Goal: Task Accomplishment & Management: Manage account settings

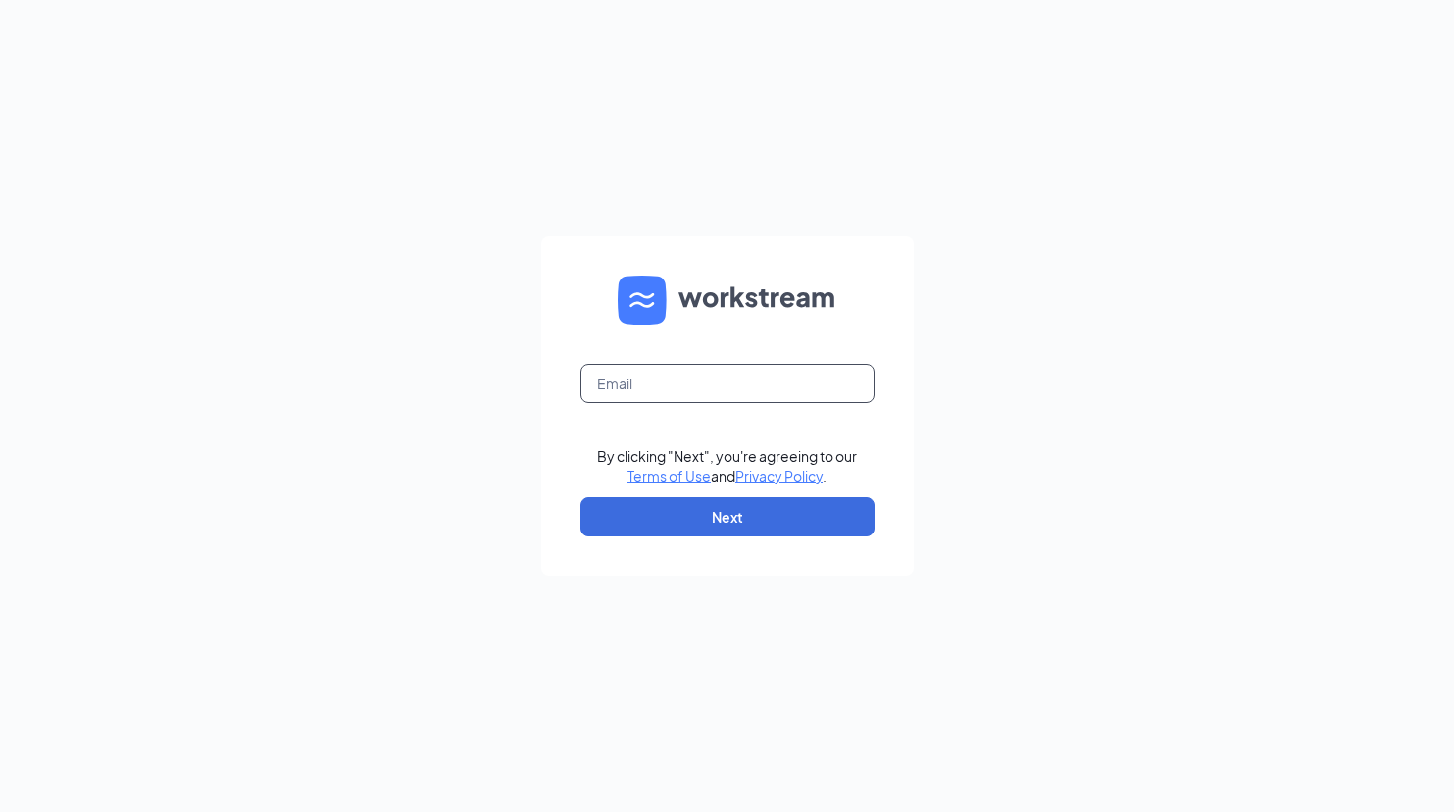
type input "cfa.ecw@gmail.com"
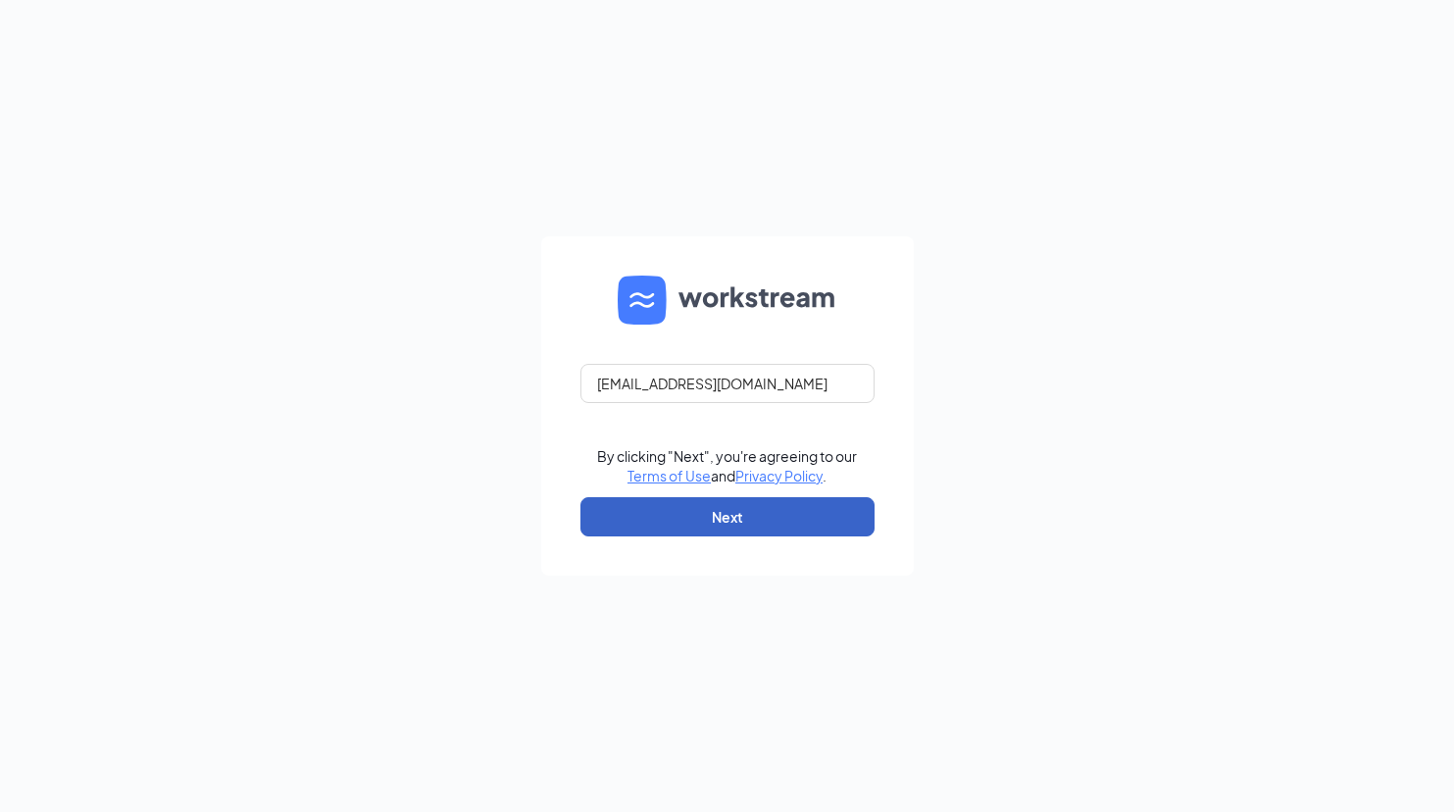
click at [751, 521] on button "Next" at bounding box center [728, 516] width 294 height 39
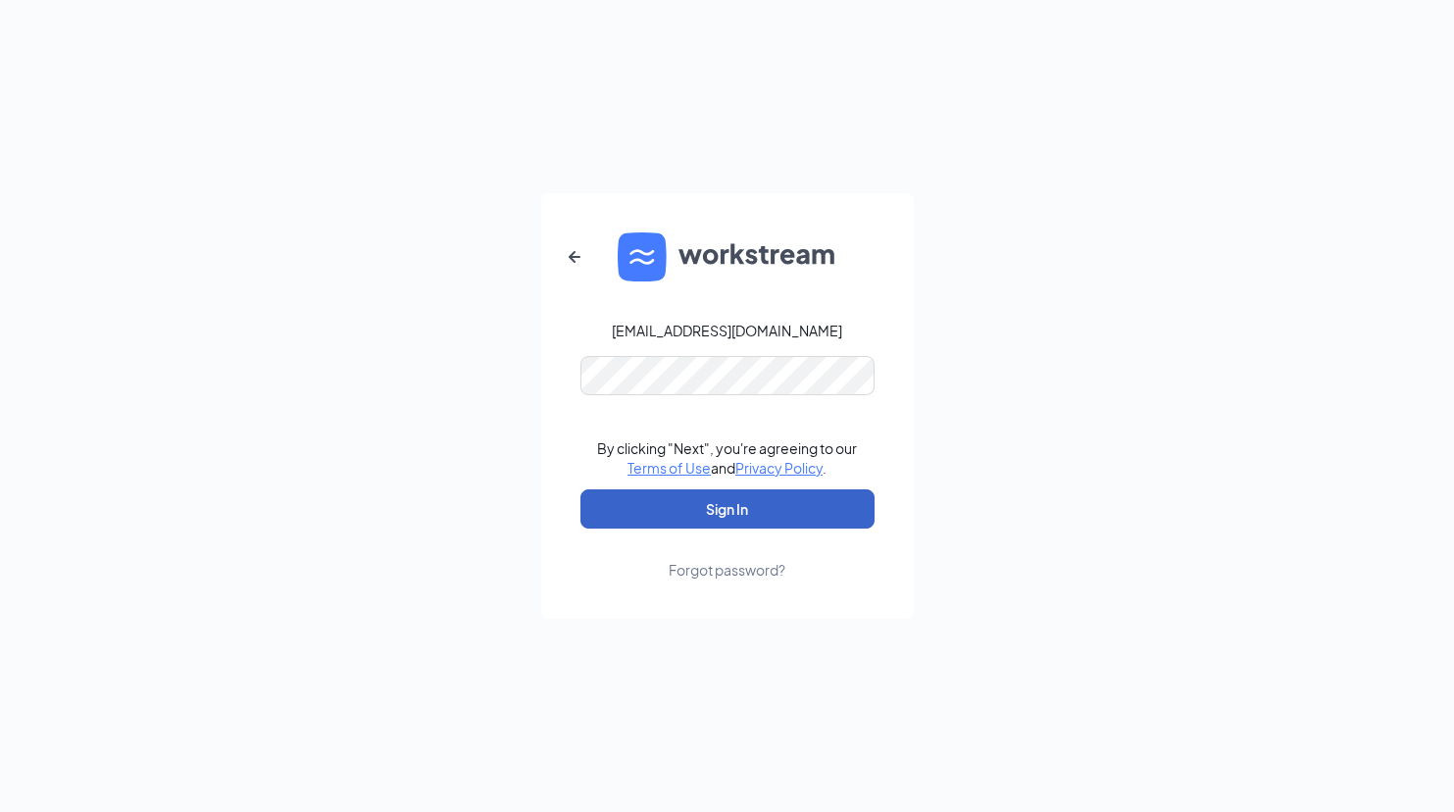
click at [751, 521] on button "Sign In" at bounding box center [728, 508] width 294 height 39
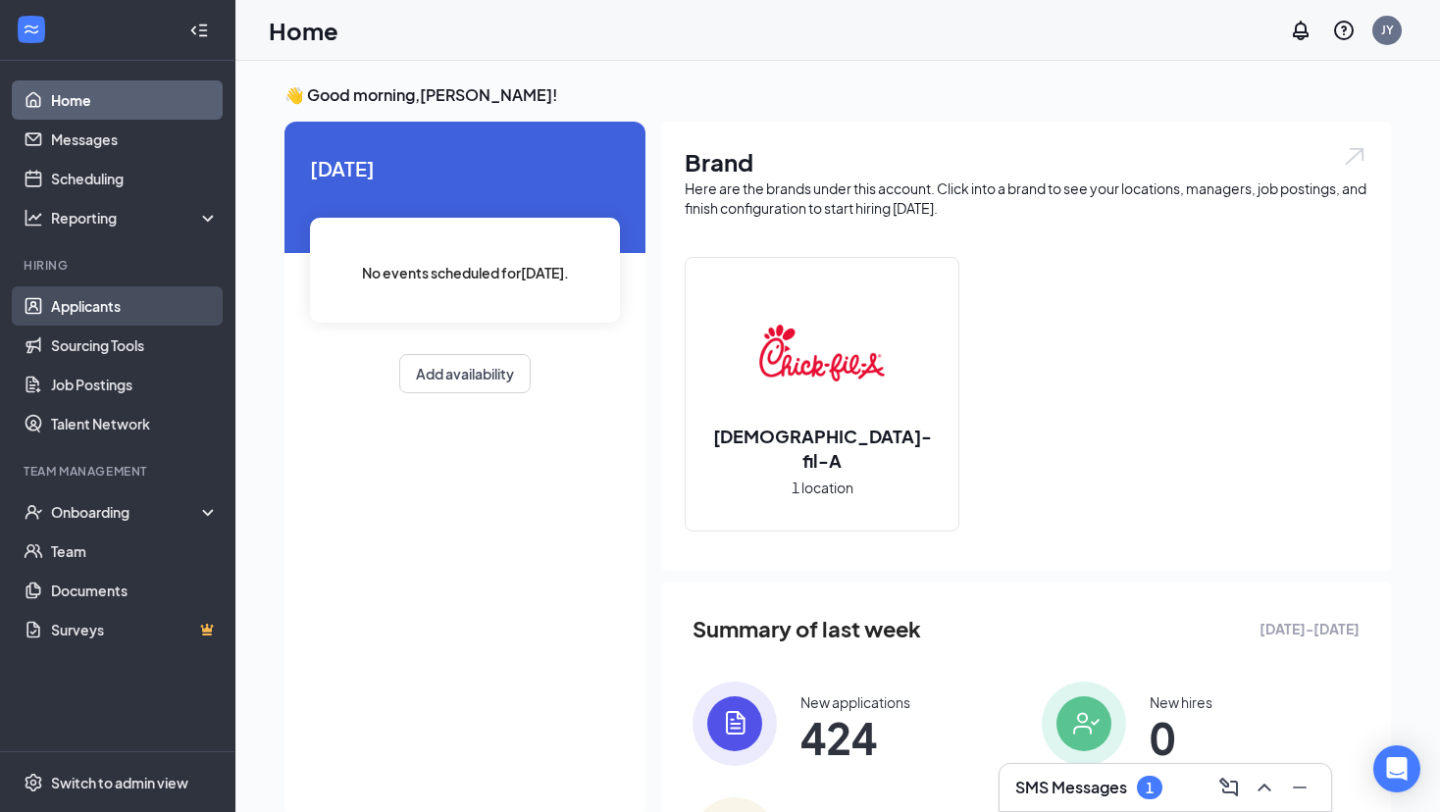
click at [84, 308] on link "Applicants" at bounding box center [135, 305] width 168 height 39
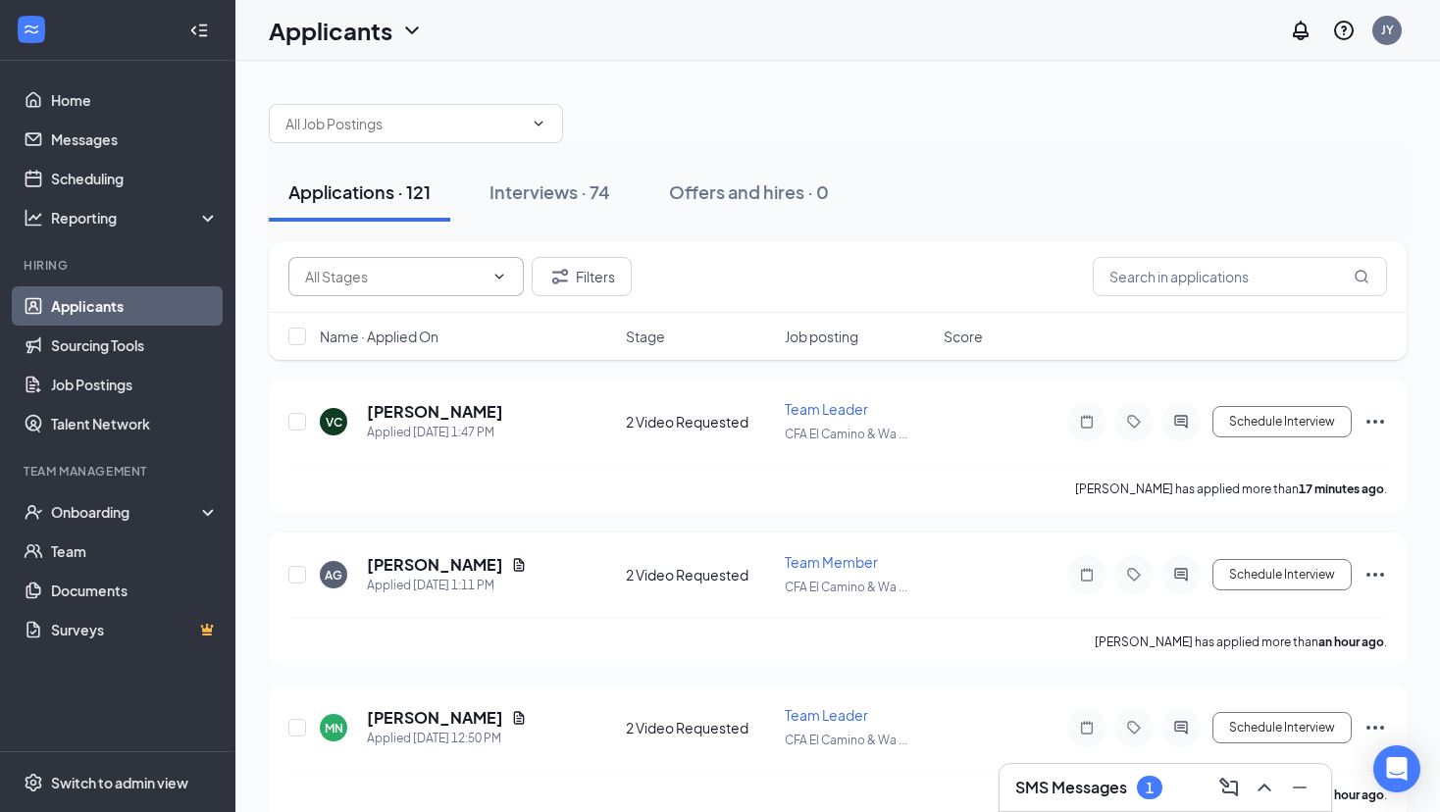
click at [504, 286] on span at bounding box center [405, 276] width 235 height 39
click at [497, 275] on icon "ChevronDown" at bounding box center [499, 277] width 16 height 16
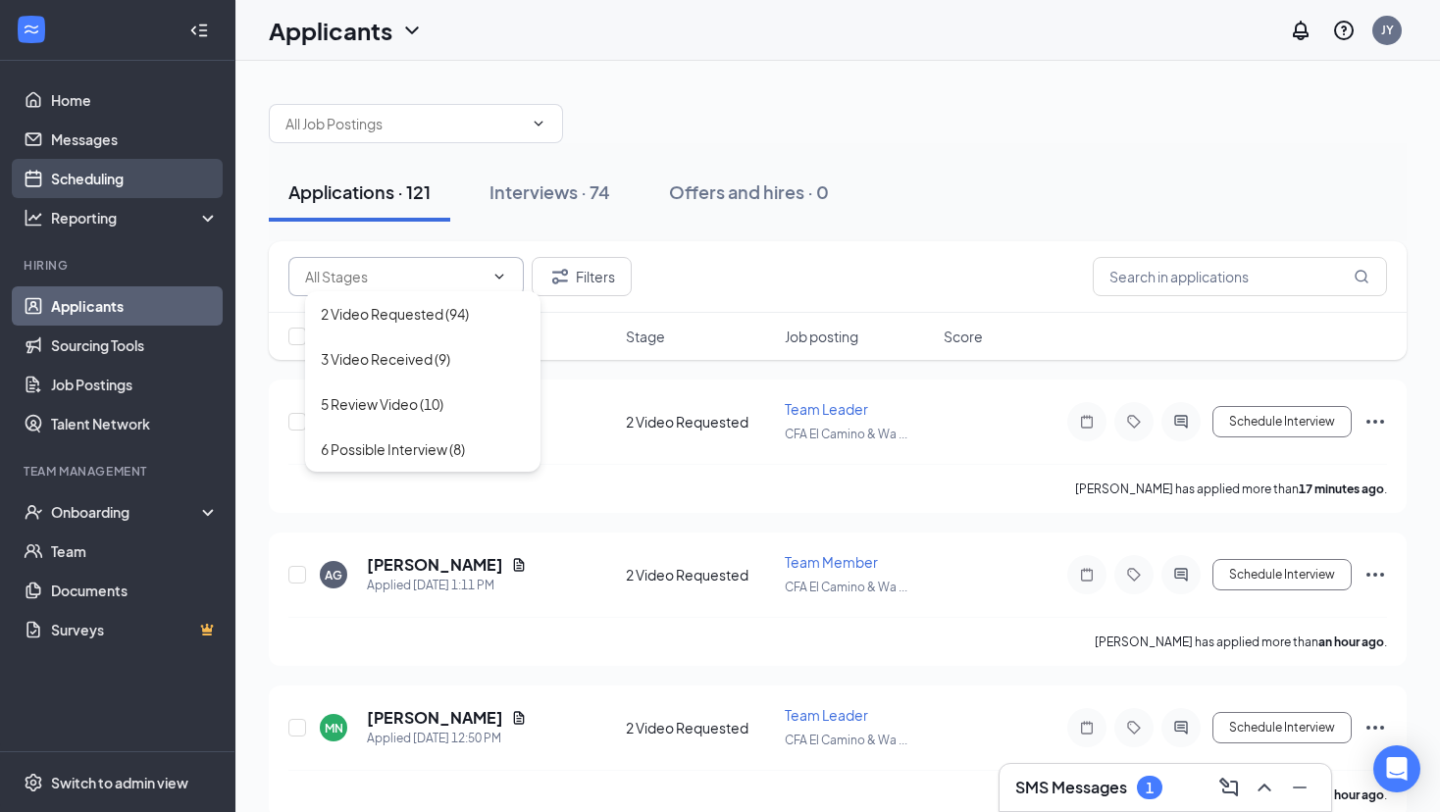
click at [79, 180] on link "Scheduling" at bounding box center [135, 178] width 168 height 39
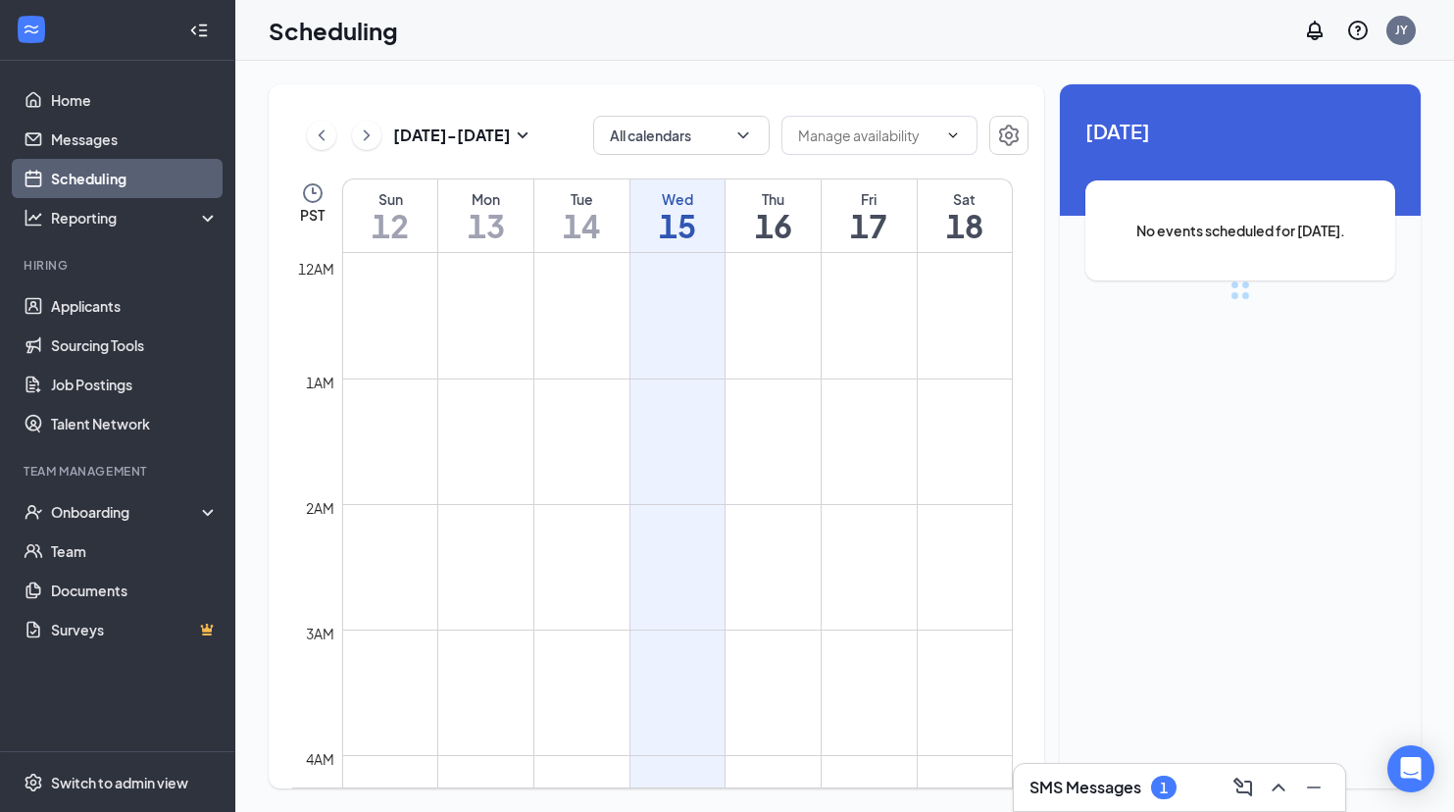
scroll to position [964, 0]
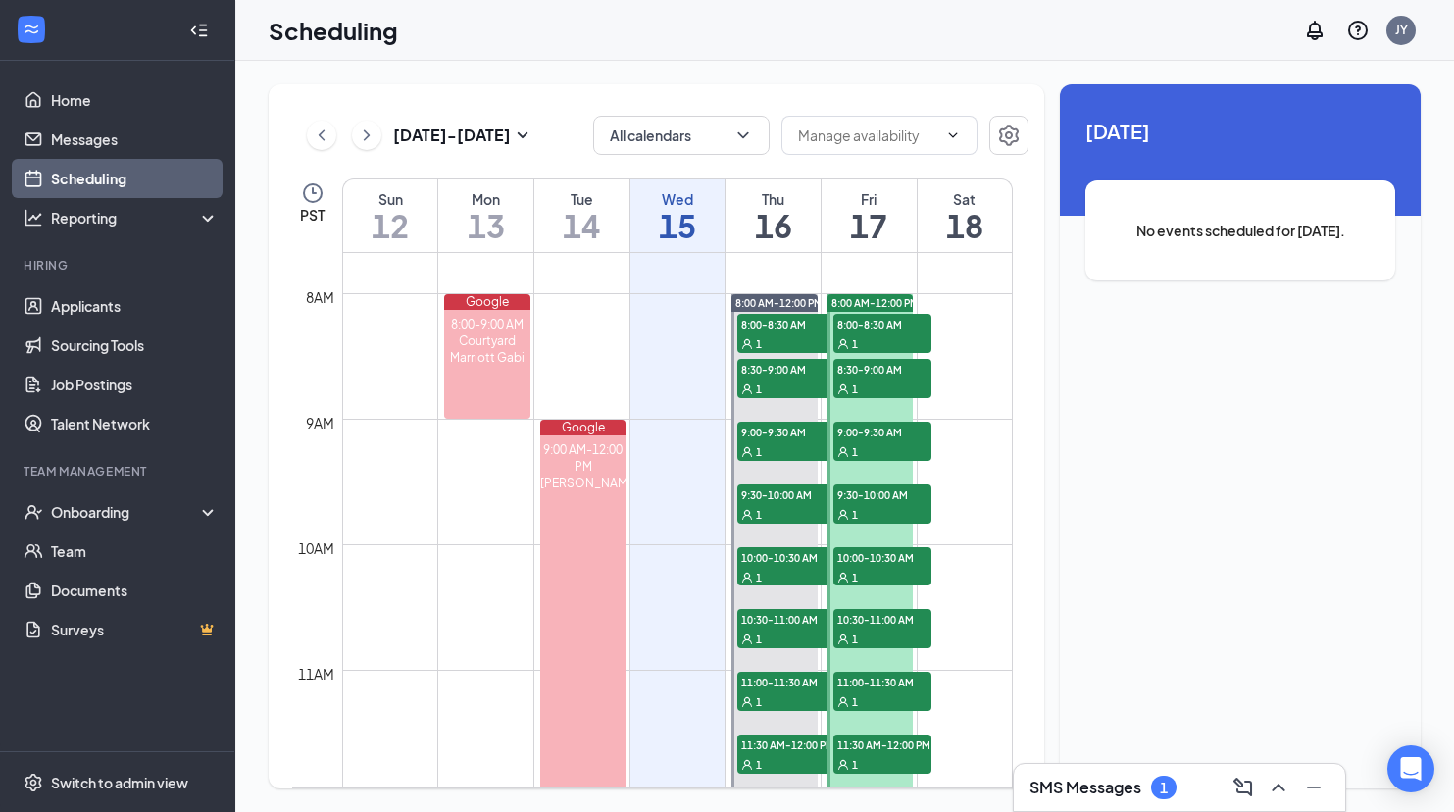
click at [775, 221] on h1 "16" at bounding box center [773, 225] width 95 height 33
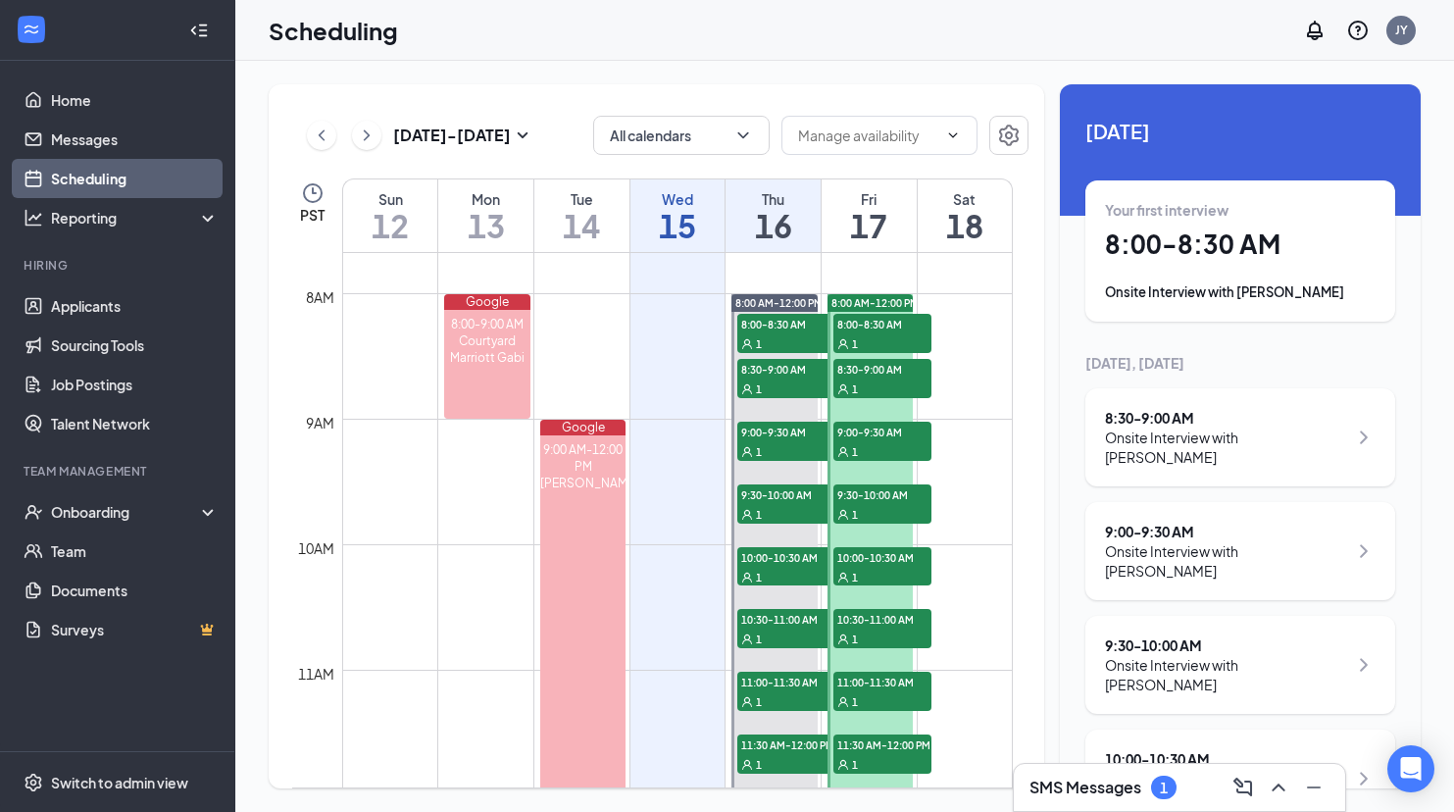
click at [859, 220] on h1 "17" at bounding box center [869, 225] width 95 height 33
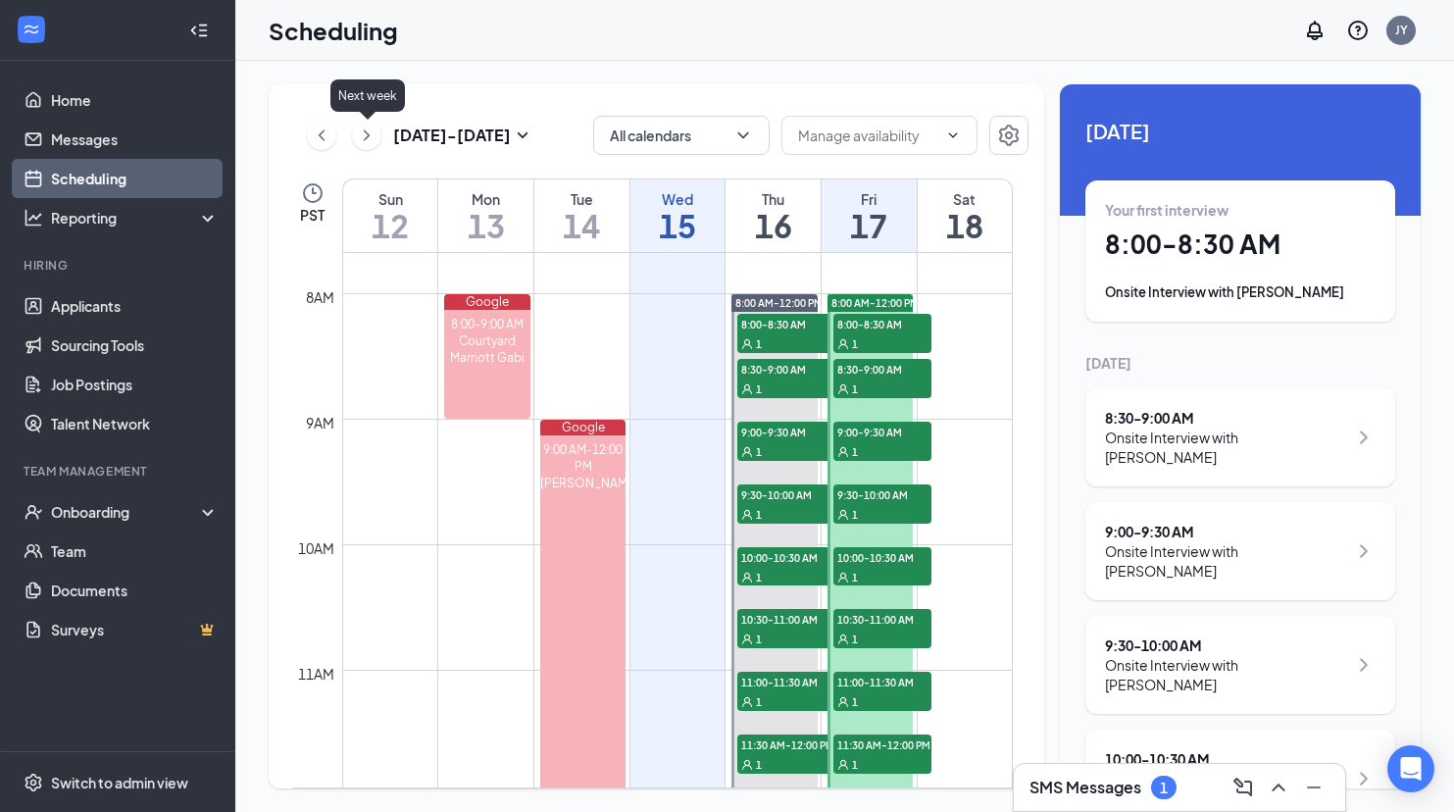
click at [364, 134] on icon "ChevronRight" at bounding box center [367, 136] width 20 height 24
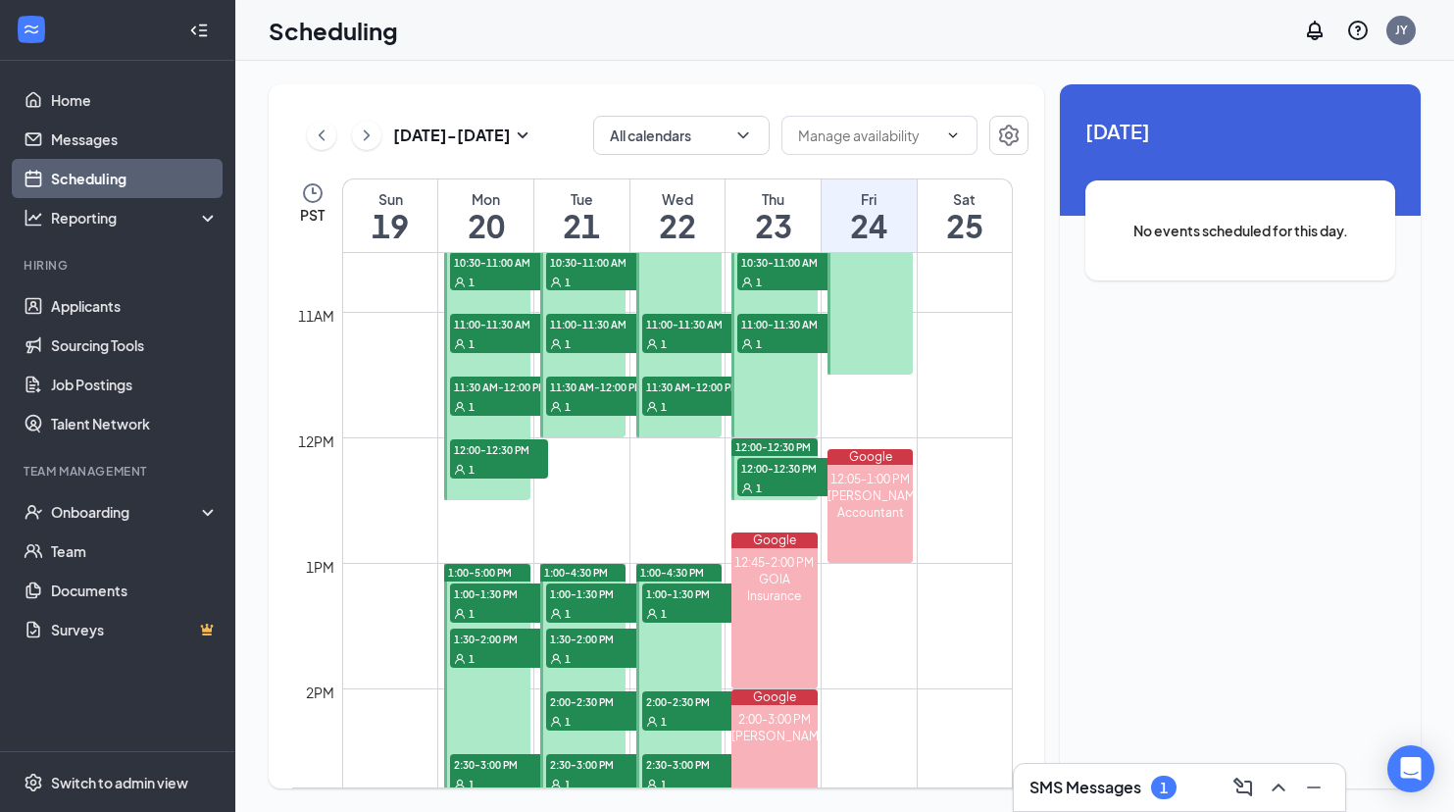
scroll to position [1321, 0]
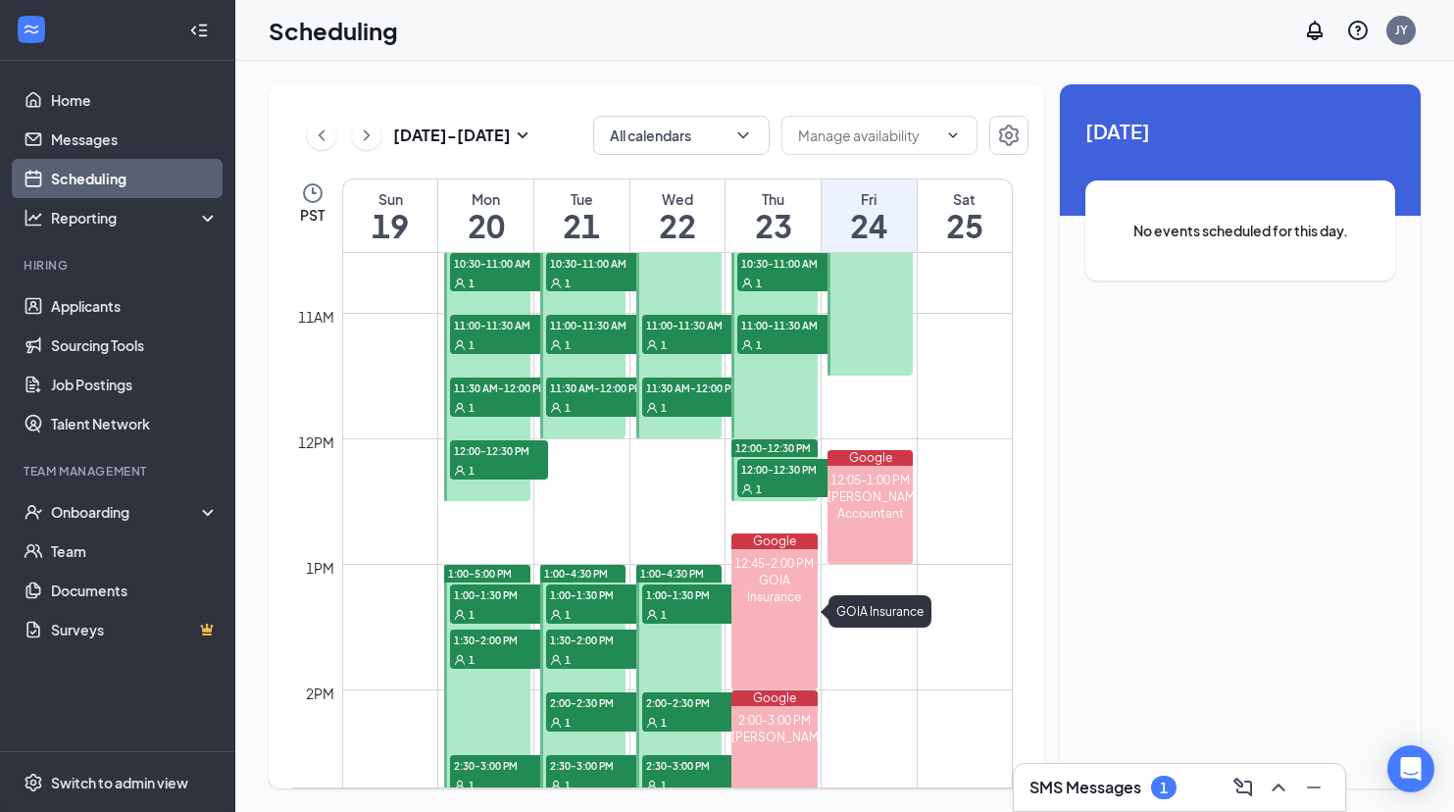
click at [780, 538] on div "Google" at bounding box center [774, 542] width 85 height 16
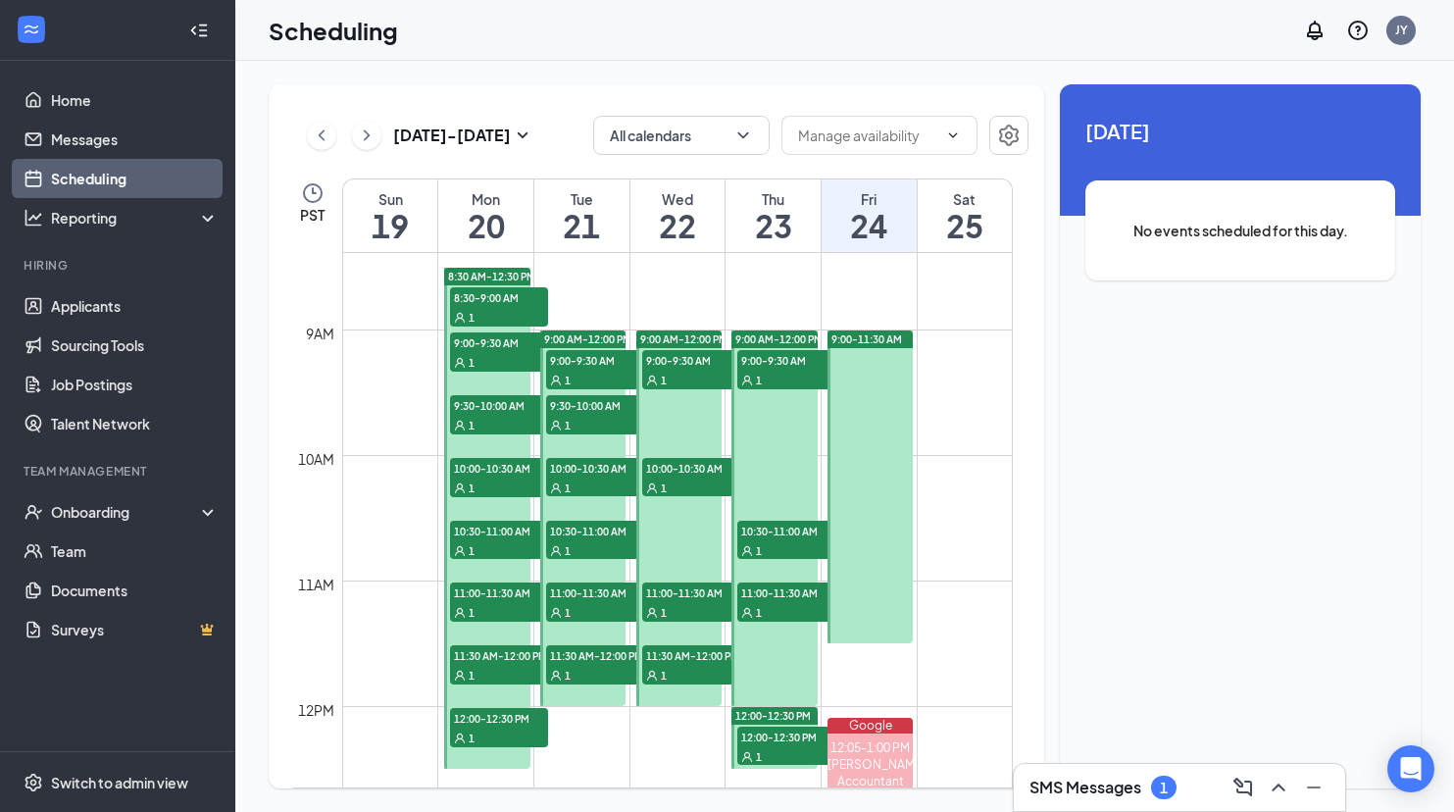
scroll to position [1053, 0]
click at [371, 134] on icon "ChevronRight" at bounding box center [367, 136] width 20 height 24
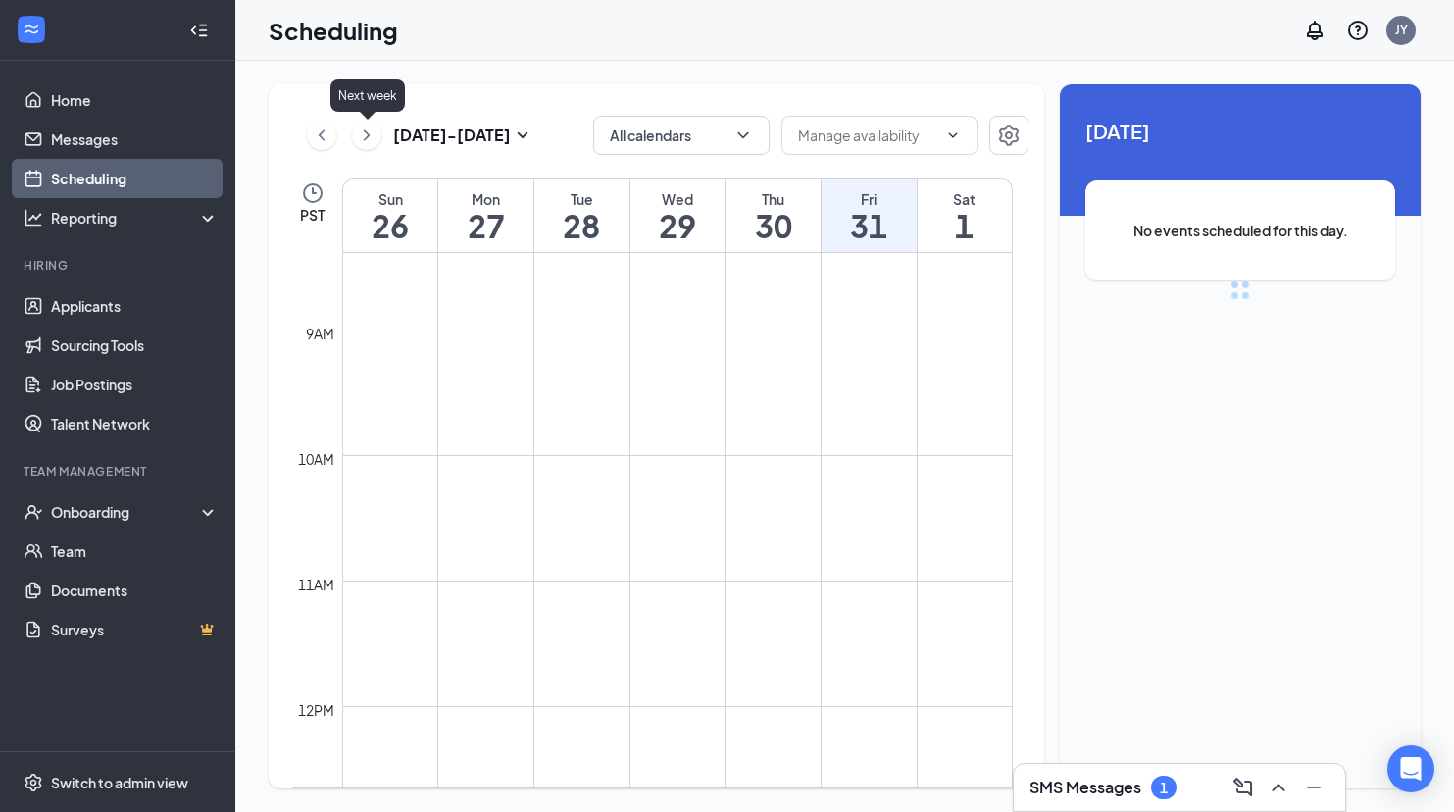
scroll to position [964, 0]
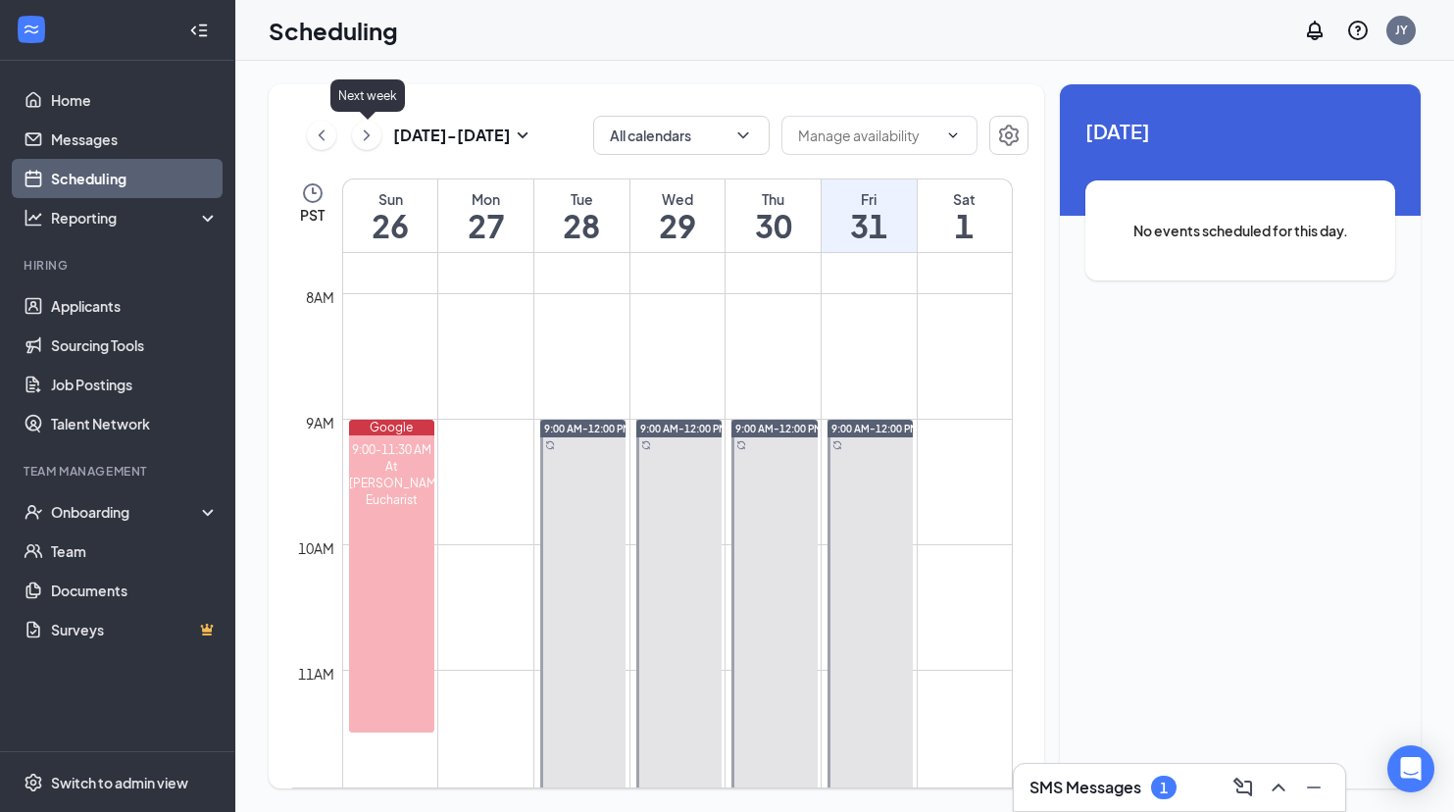
click at [371, 134] on icon "ChevronRight" at bounding box center [367, 136] width 20 height 24
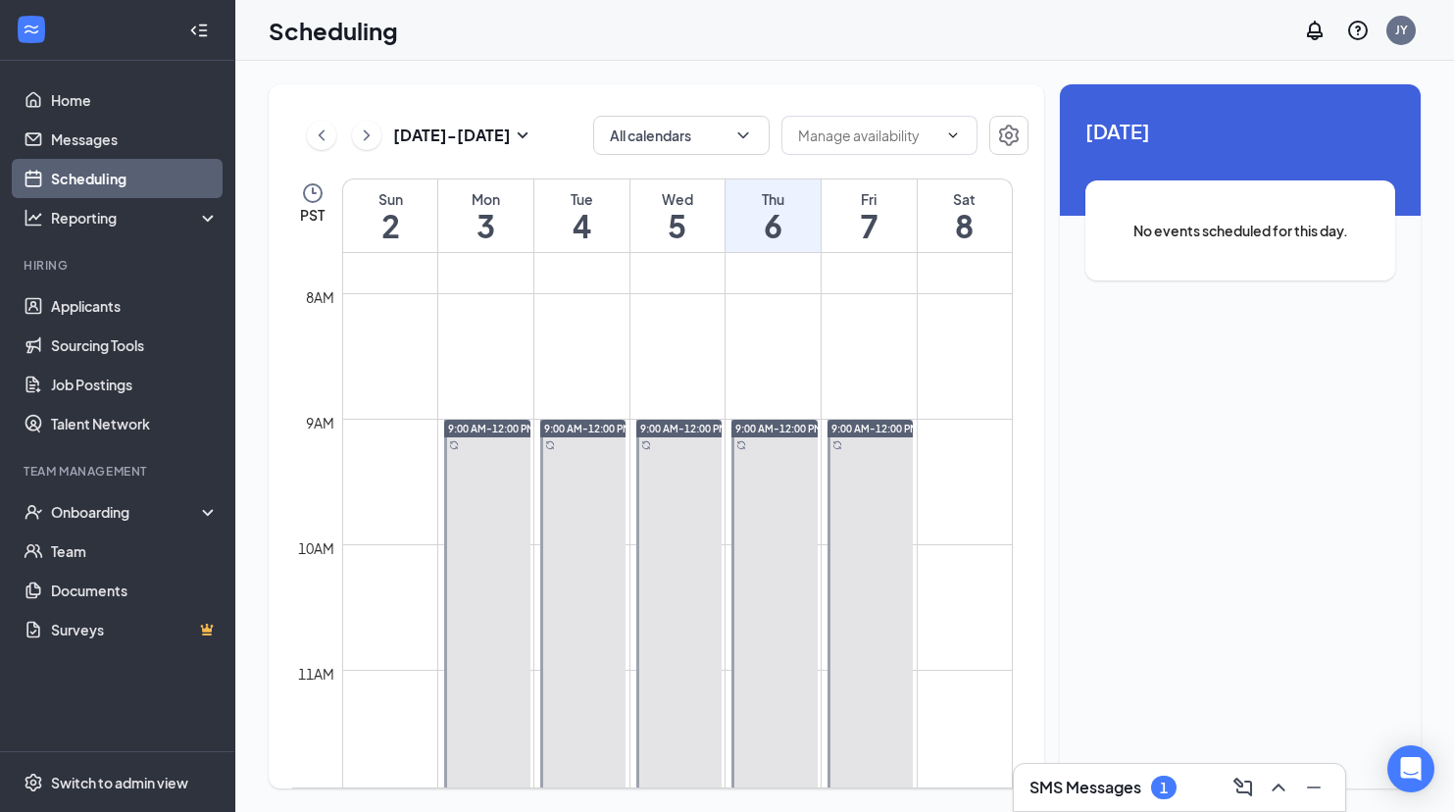
click at [315, 135] on icon "ChevronLeft" at bounding box center [322, 136] width 20 height 24
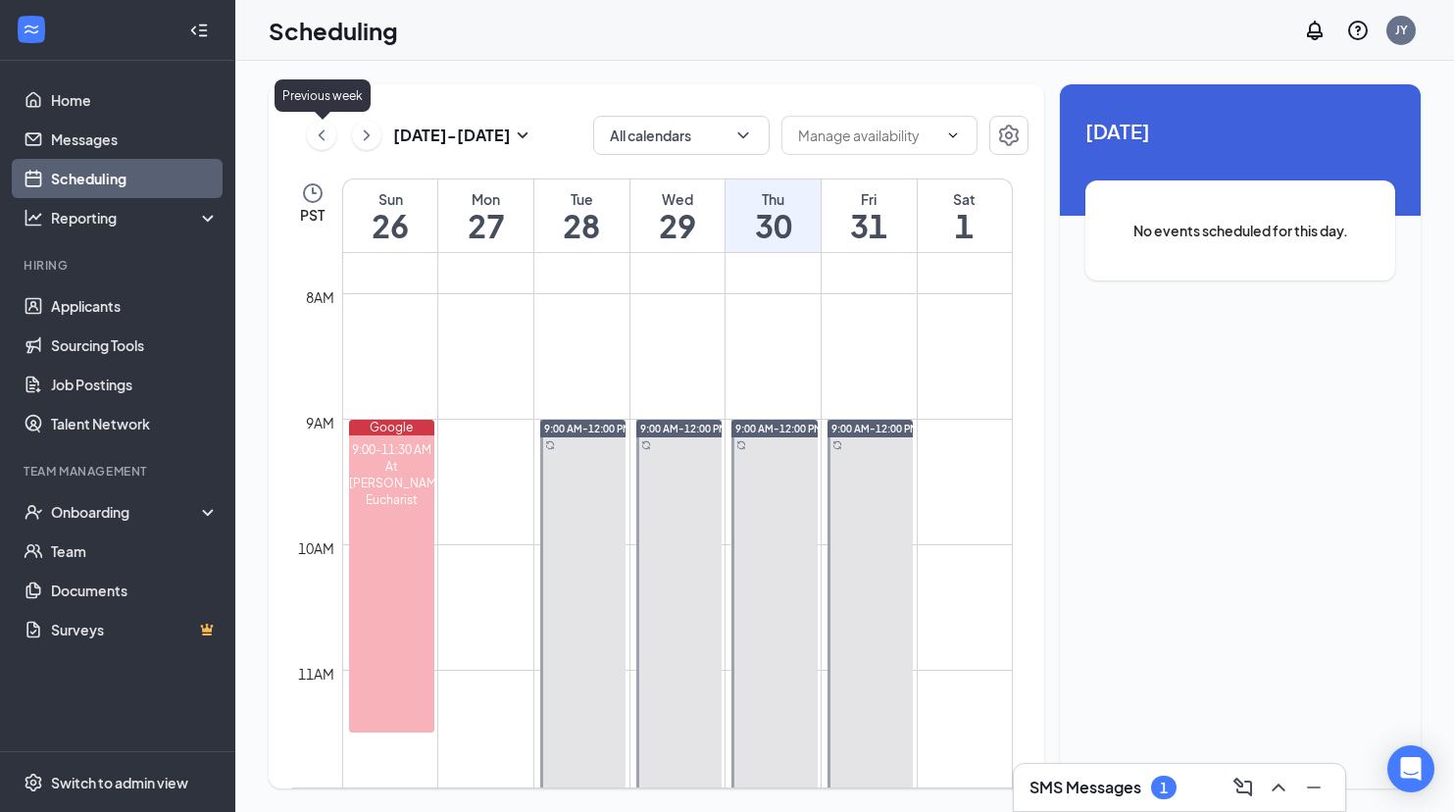
click at [315, 135] on icon "ChevronLeft" at bounding box center [322, 136] width 20 height 24
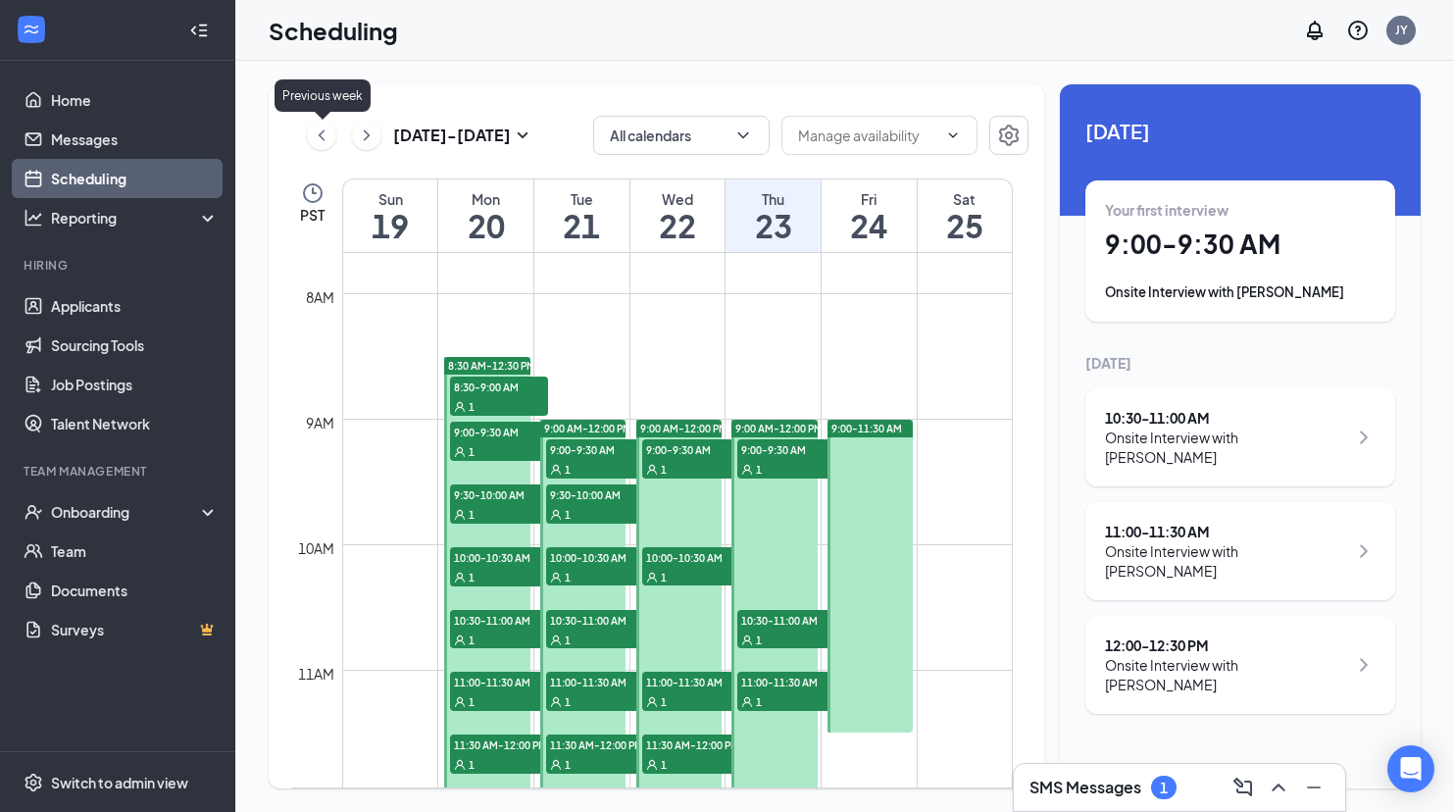
click at [322, 139] on icon "ChevronLeft" at bounding box center [322, 136] width 20 height 24
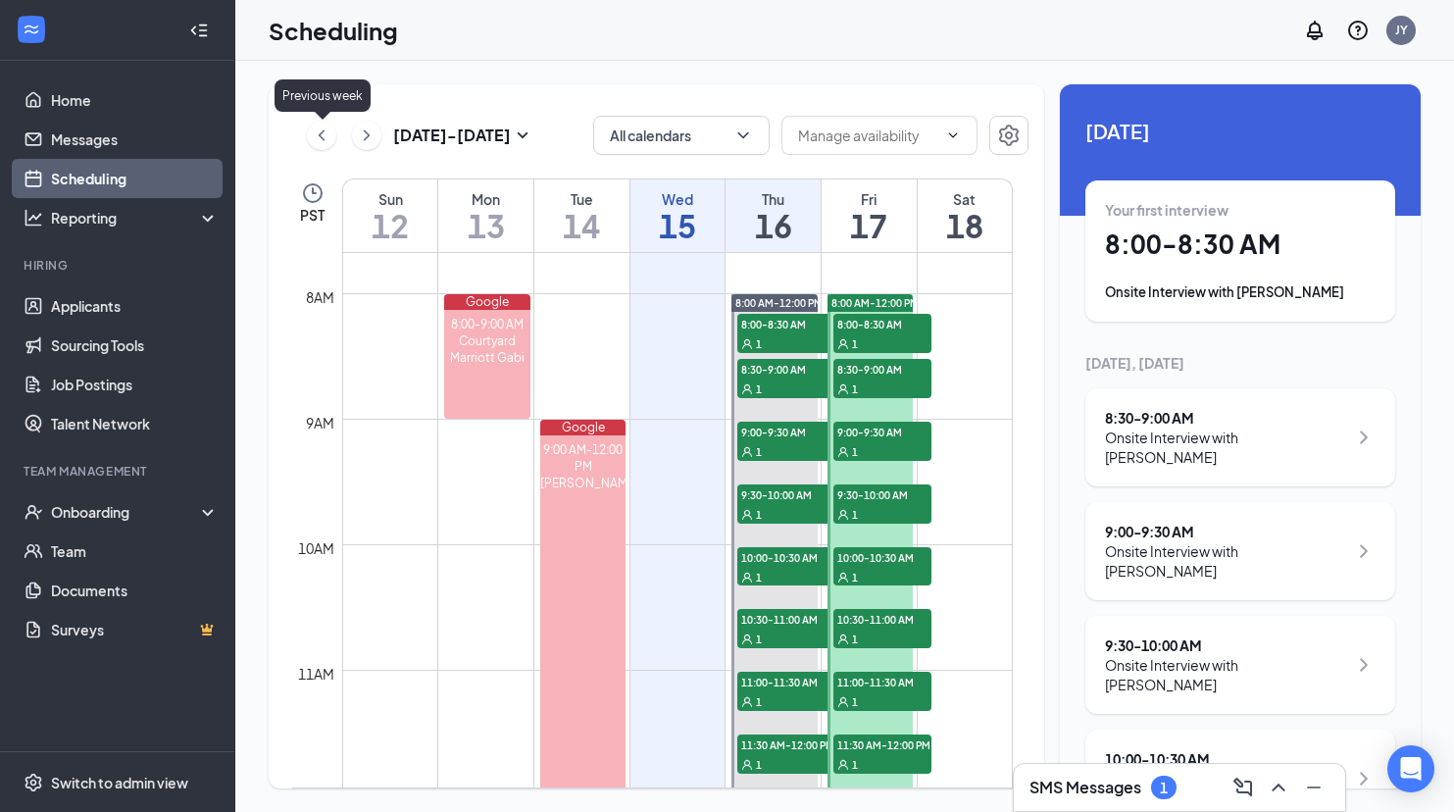
click at [322, 139] on icon "ChevronLeft" at bounding box center [322, 136] width 20 height 24
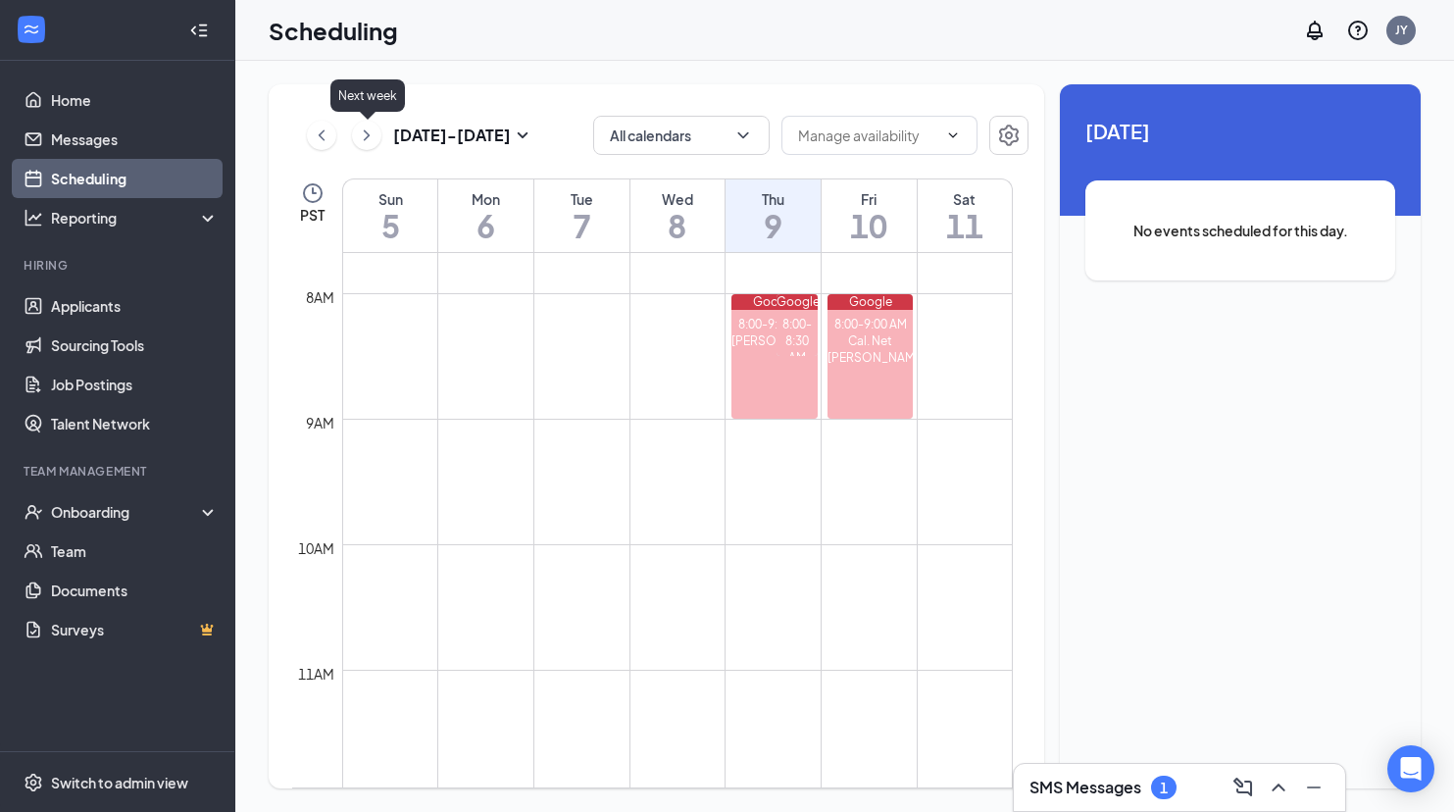
click at [365, 129] on icon "ChevronRight" at bounding box center [367, 136] width 20 height 24
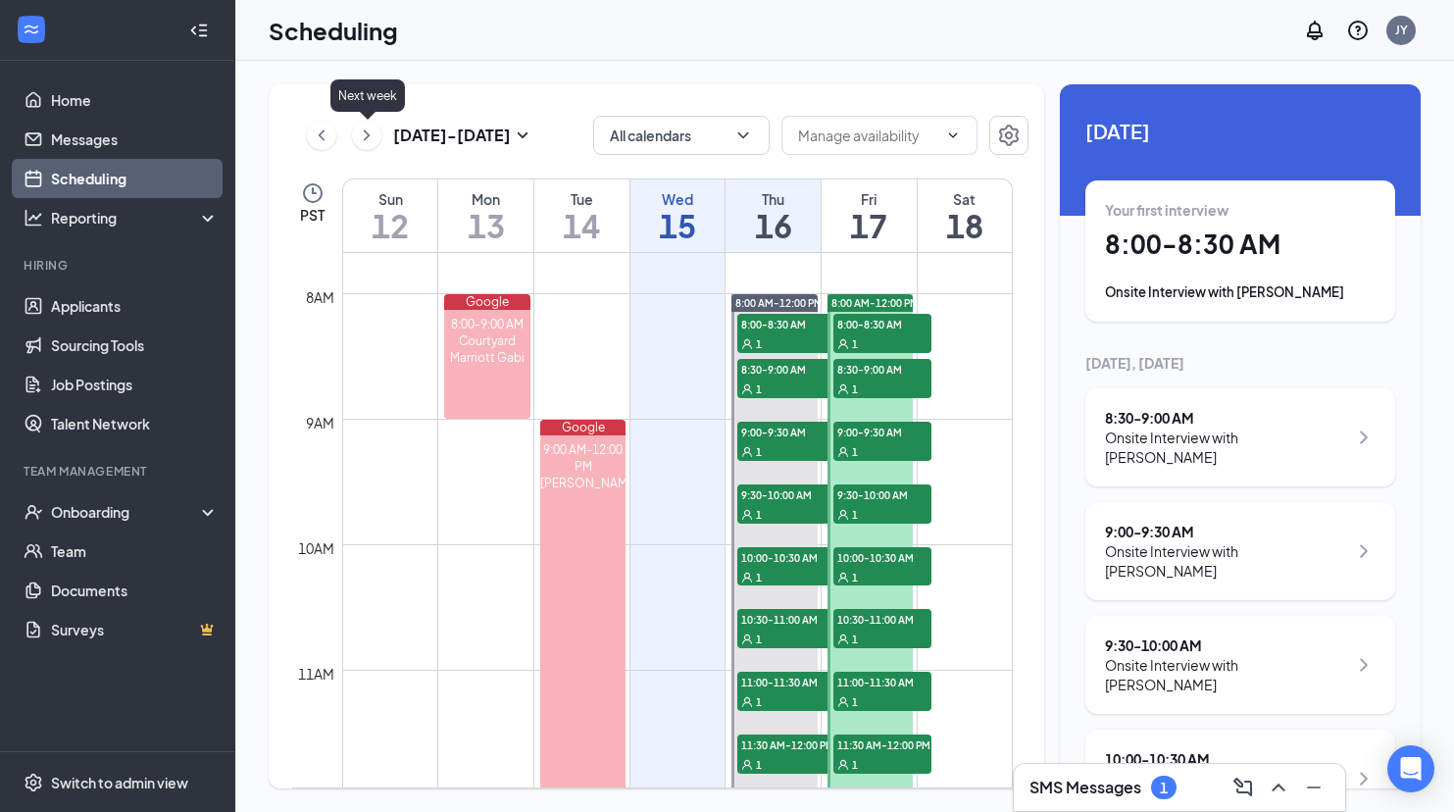
click at [365, 129] on icon "ChevronRight" at bounding box center [367, 136] width 20 height 24
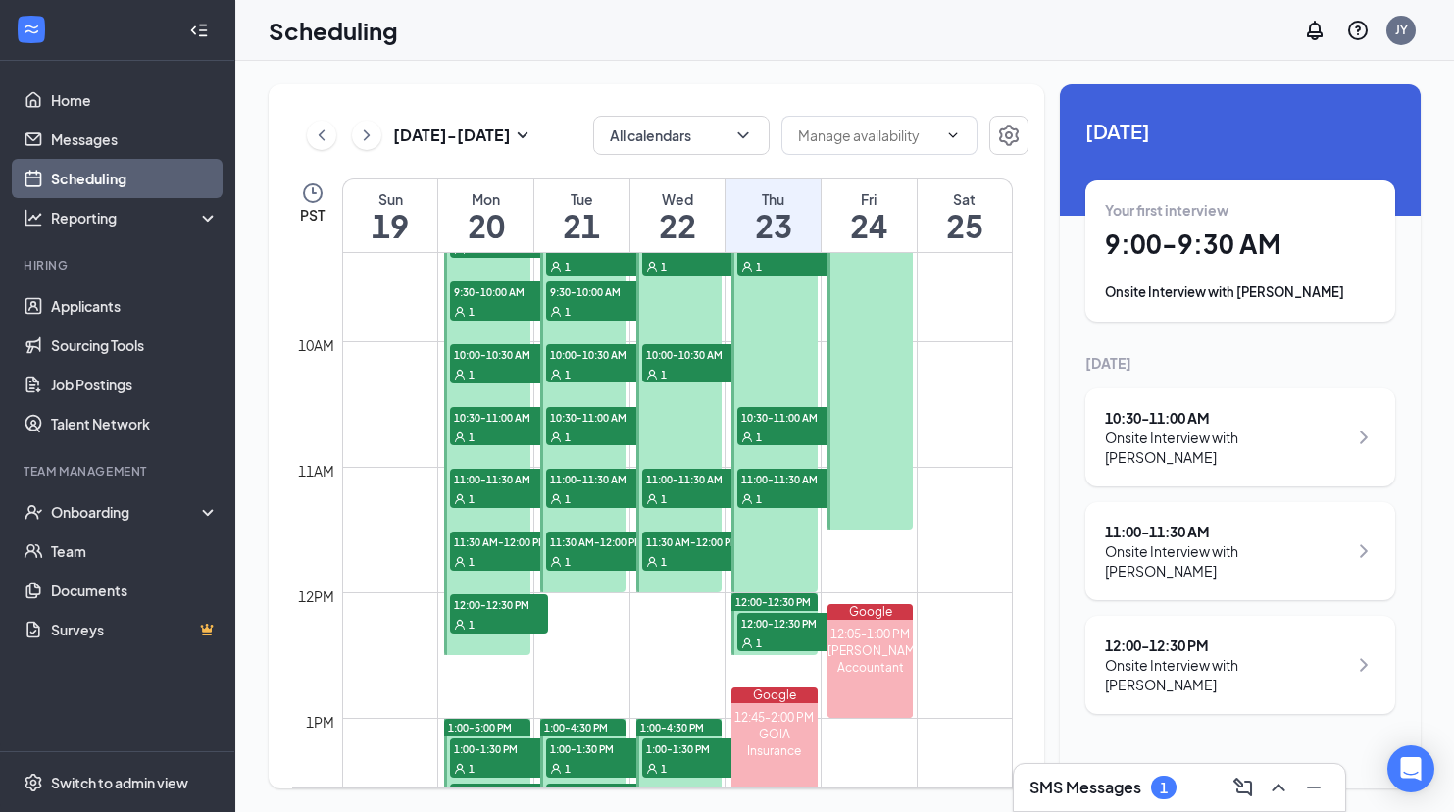
scroll to position [1176, 0]
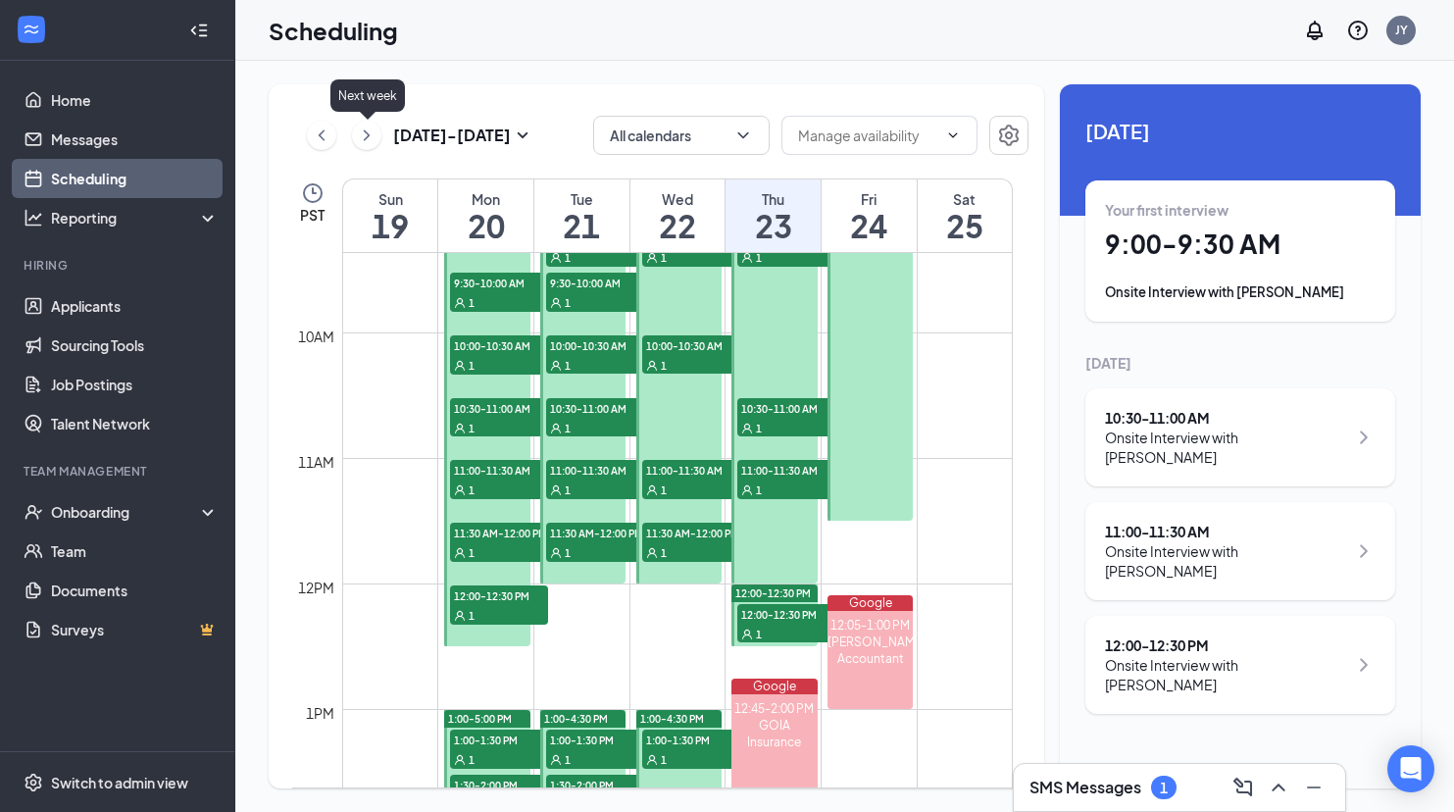
click at [369, 139] on icon "ChevronRight" at bounding box center [367, 136] width 20 height 24
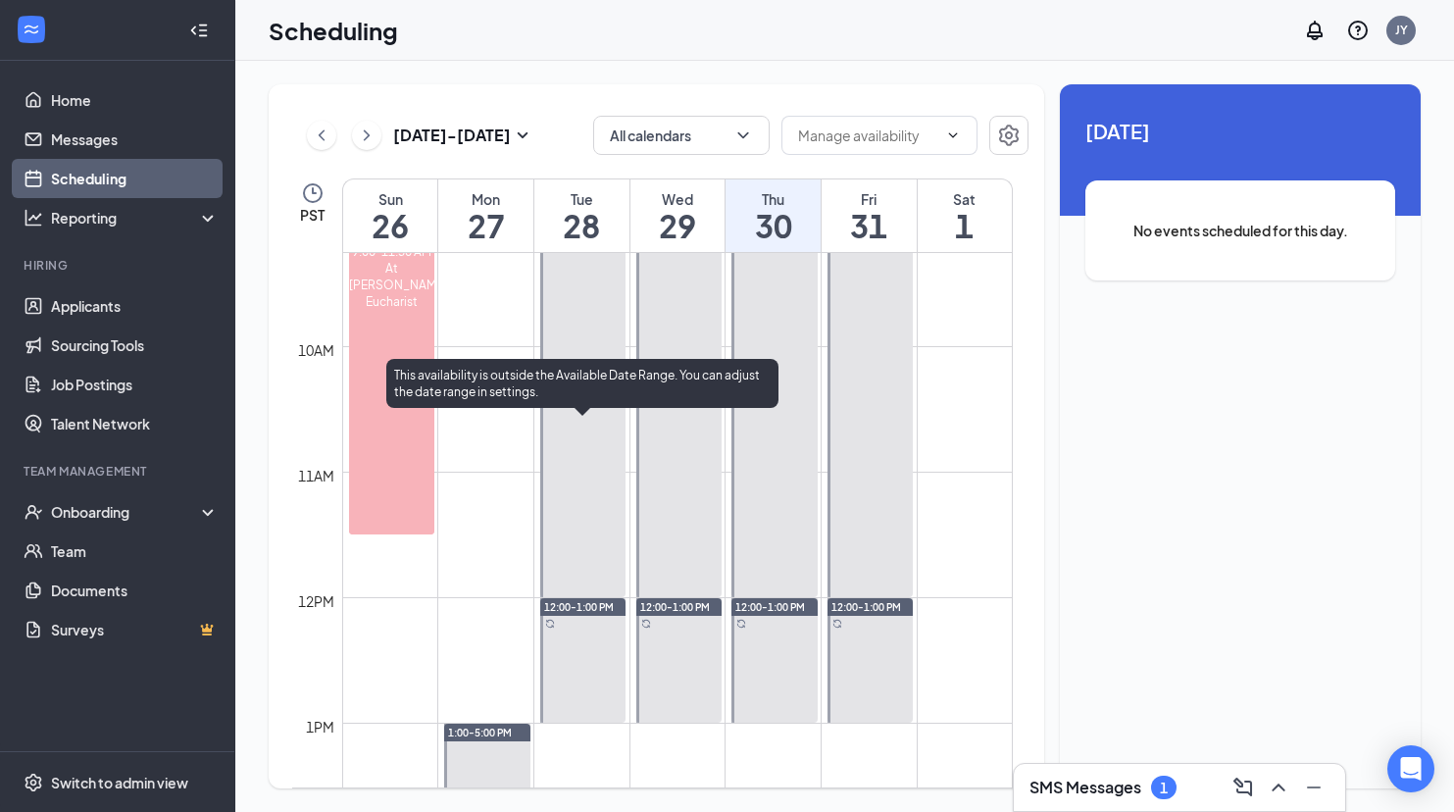
scroll to position [1162, 0]
